Goal: Task Accomplishment & Management: Manage account settings

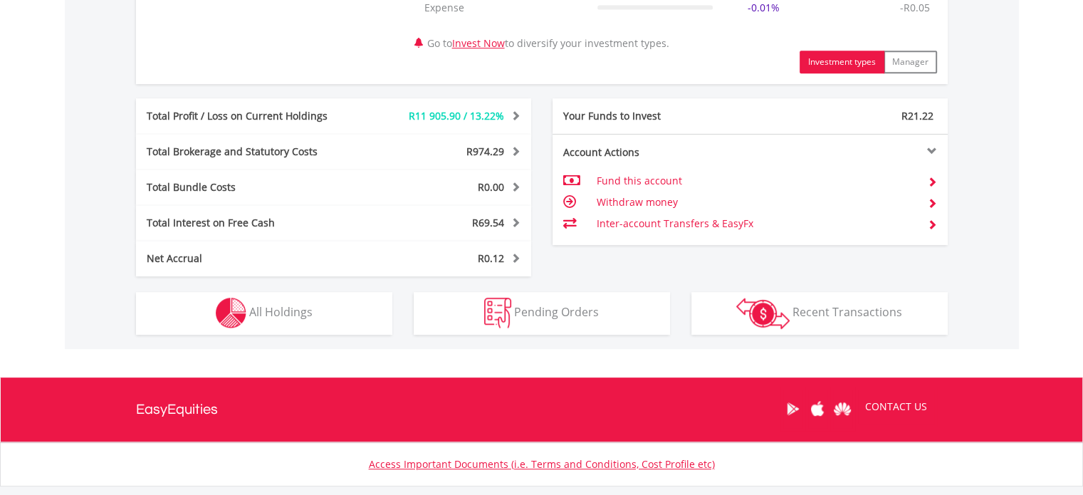
scroll to position [712, 0]
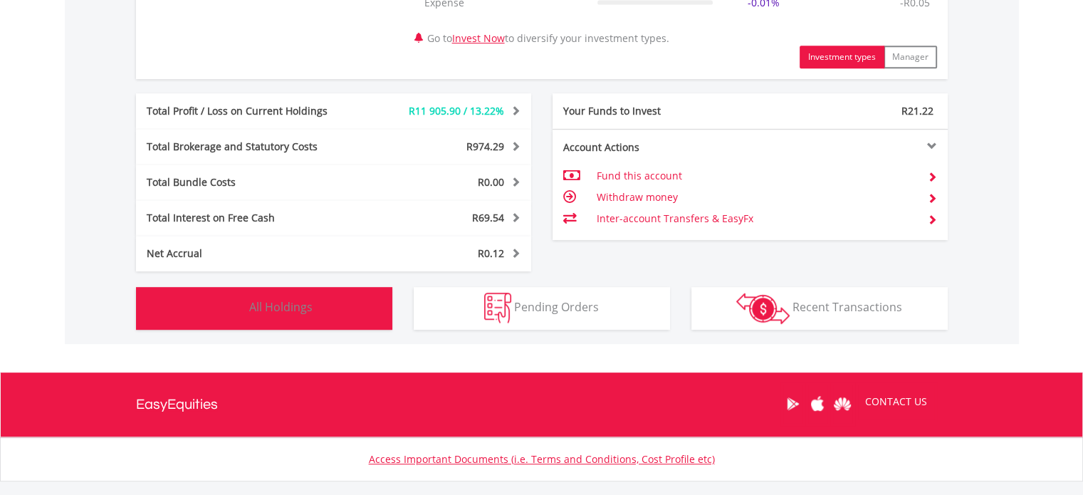
click at [285, 303] on span "All Holdings" at bounding box center [280, 307] width 63 height 16
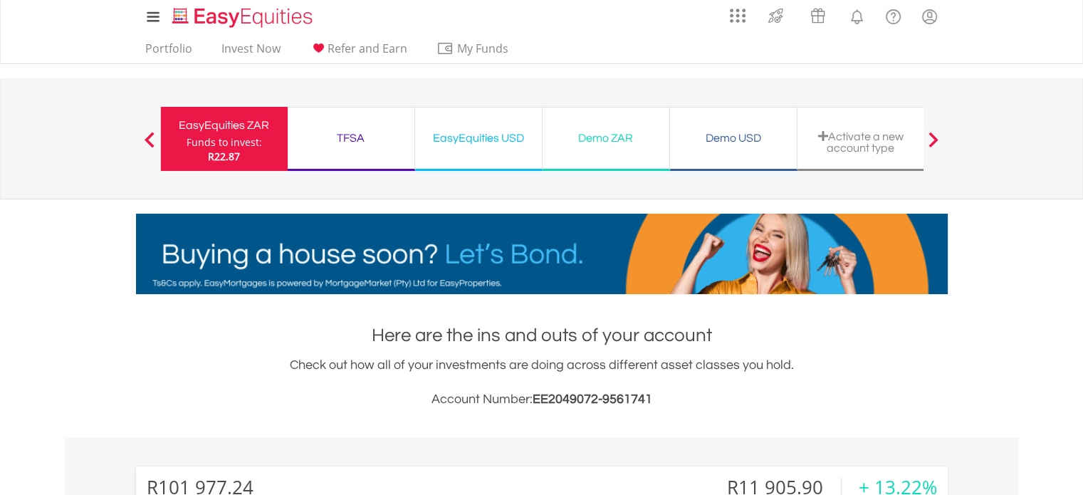
scroll to position [0, 0]
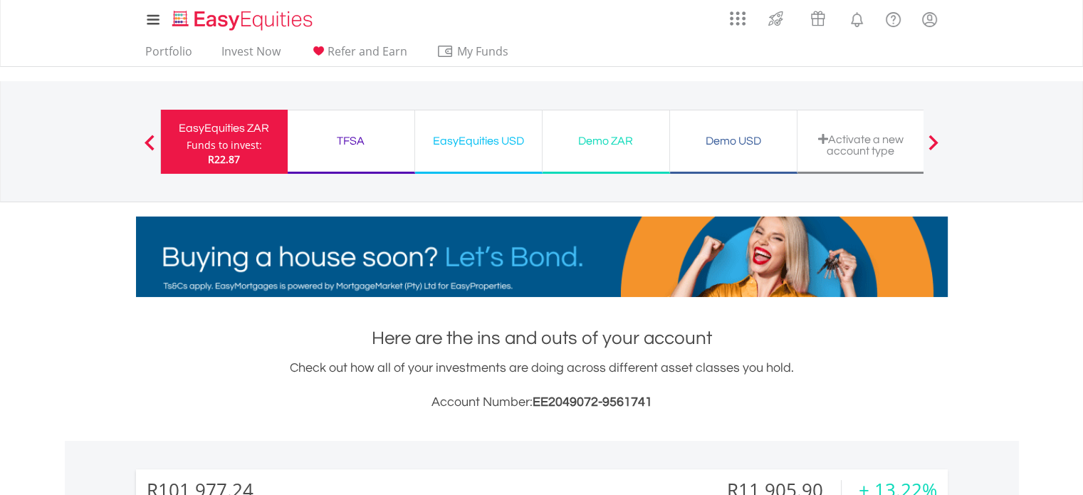
click at [476, 138] on div "EasyEquities USD" at bounding box center [479, 141] width 110 height 20
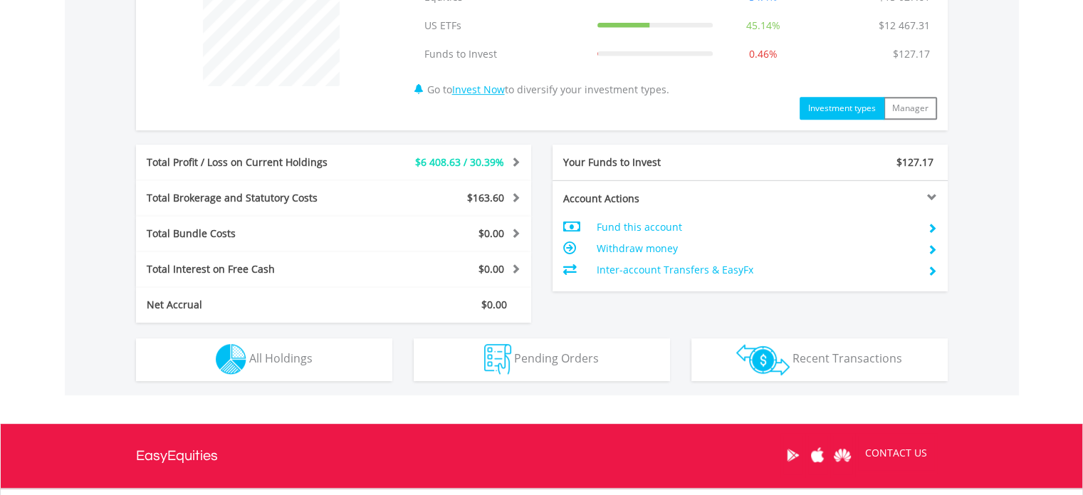
scroll to position [641, 0]
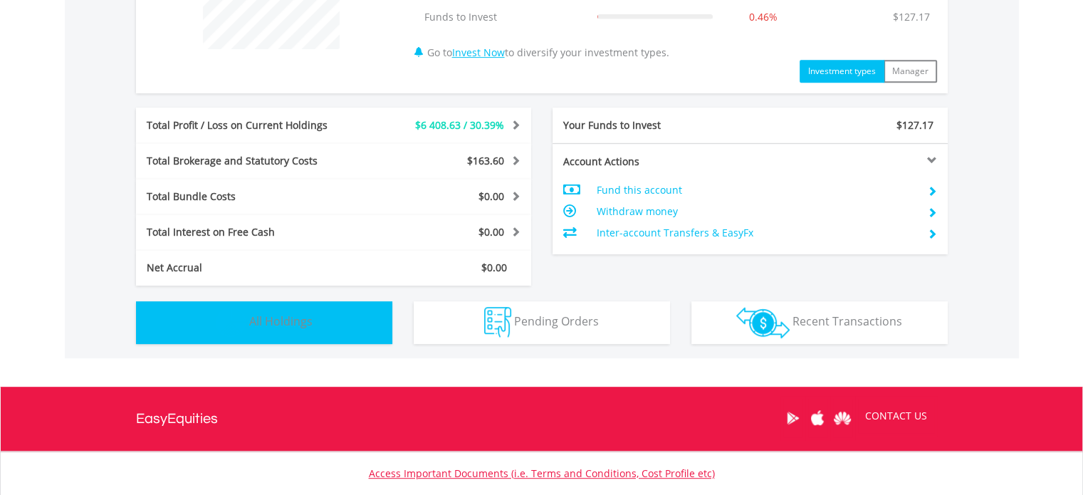
click at [275, 320] on span "All Holdings" at bounding box center [280, 321] width 63 height 16
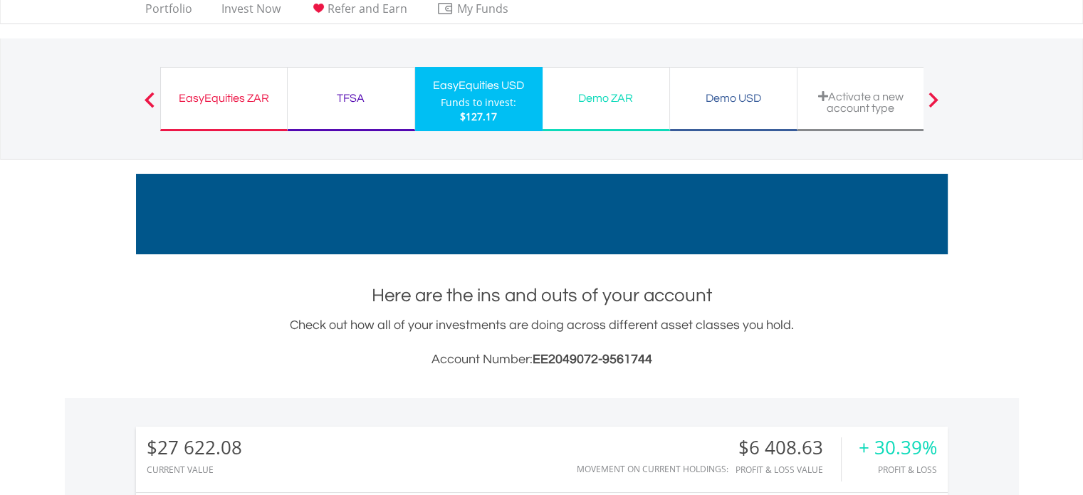
scroll to position [0, 0]
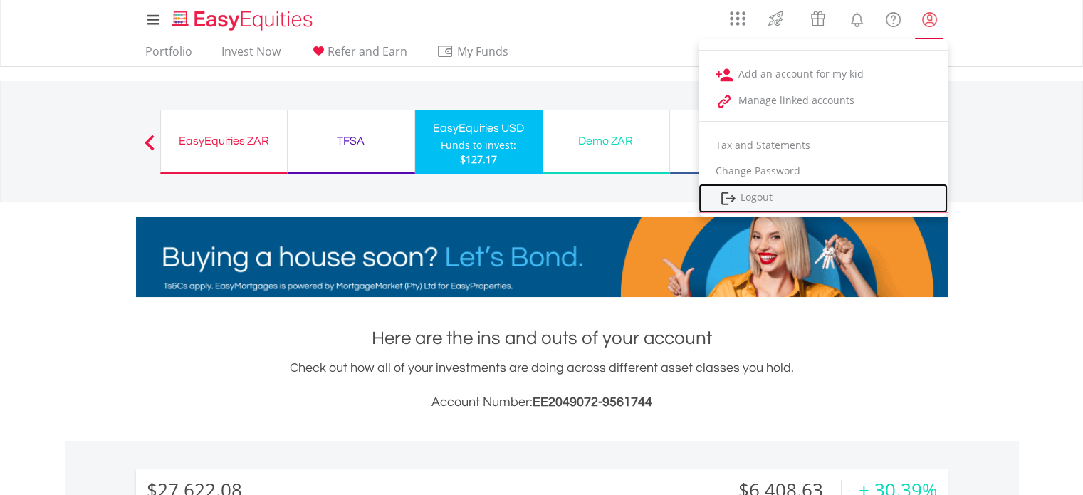
click at [755, 194] on link "Logout" at bounding box center [822, 198] width 249 height 29
